Goal: Task Accomplishment & Management: Use online tool/utility

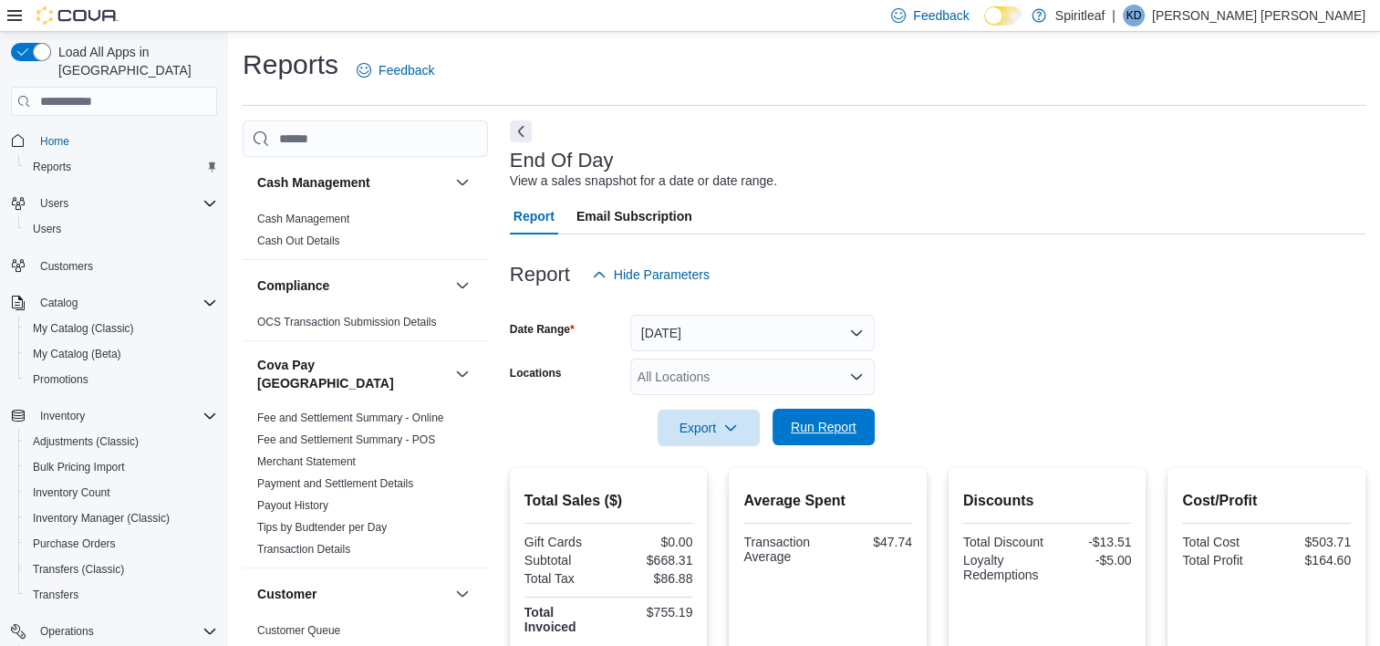
click at [826, 425] on span "Run Report" at bounding box center [824, 427] width 66 height 18
click at [826, 422] on span "Run Report" at bounding box center [824, 427] width 66 height 18
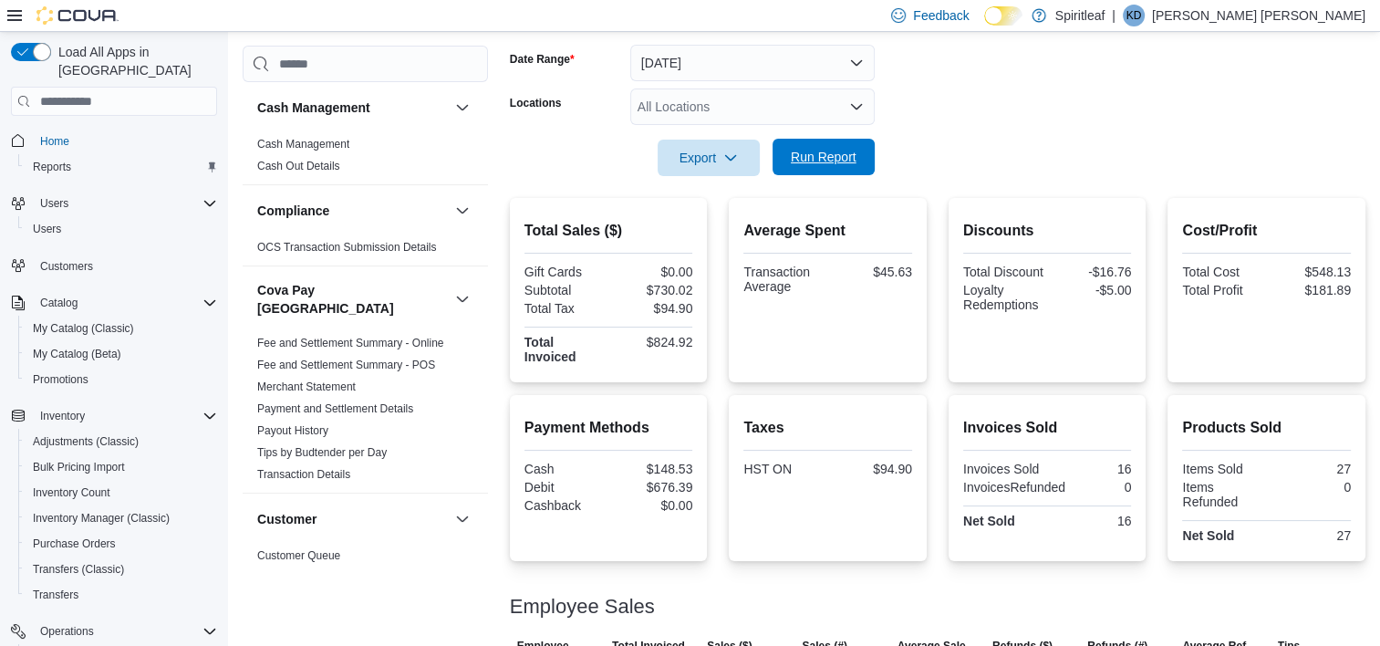
scroll to position [338, 0]
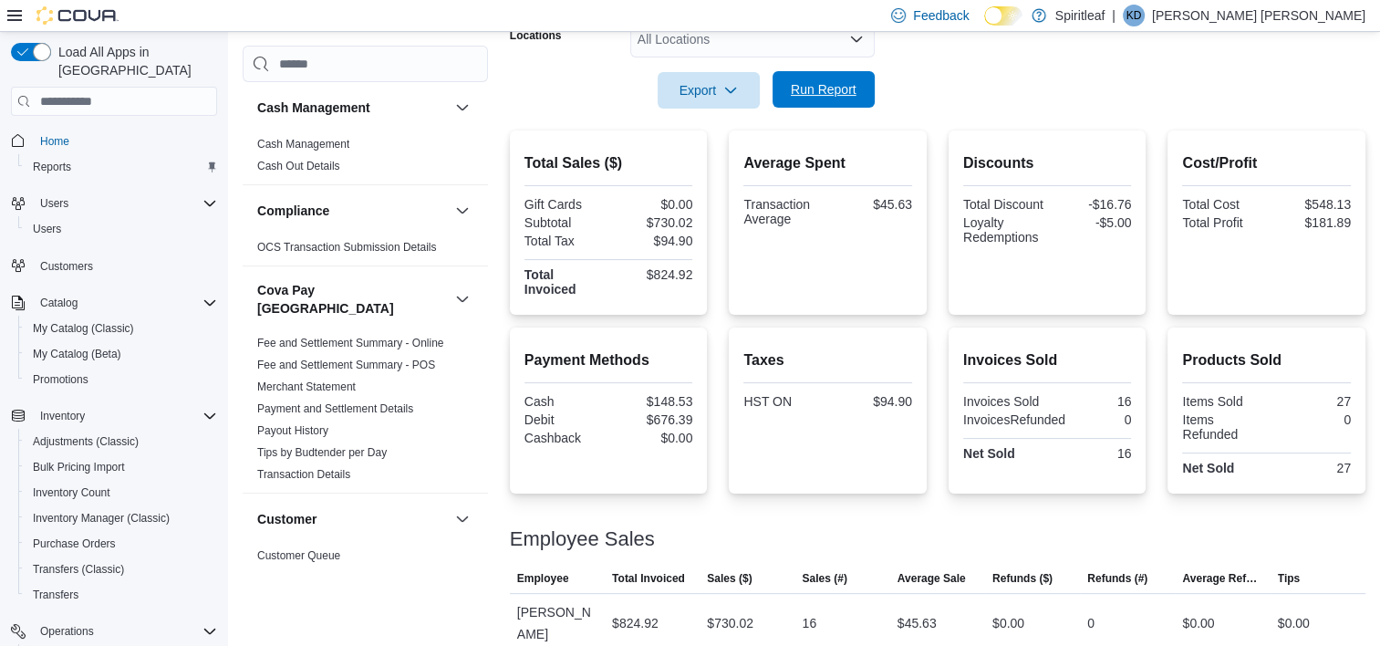
click at [808, 86] on span "Run Report" at bounding box center [824, 89] width 66 height 18
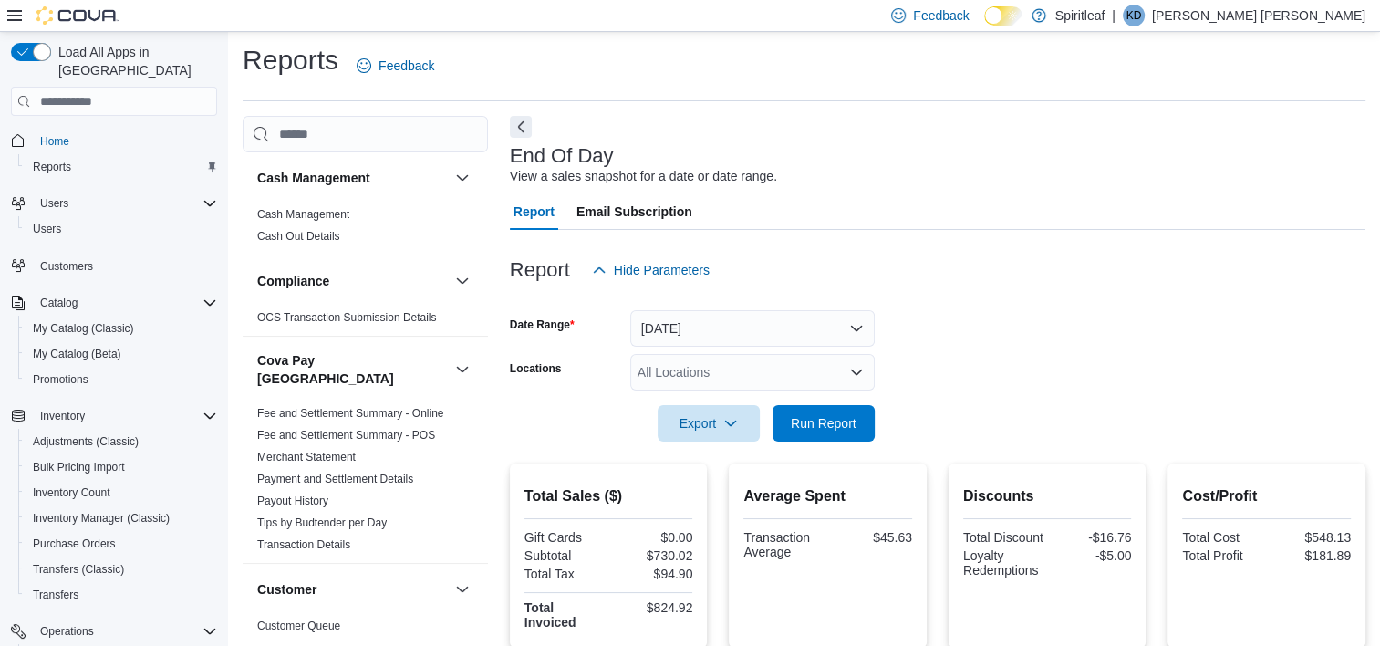
scroll to position [0, 0]
